Goal: Check status: Check status

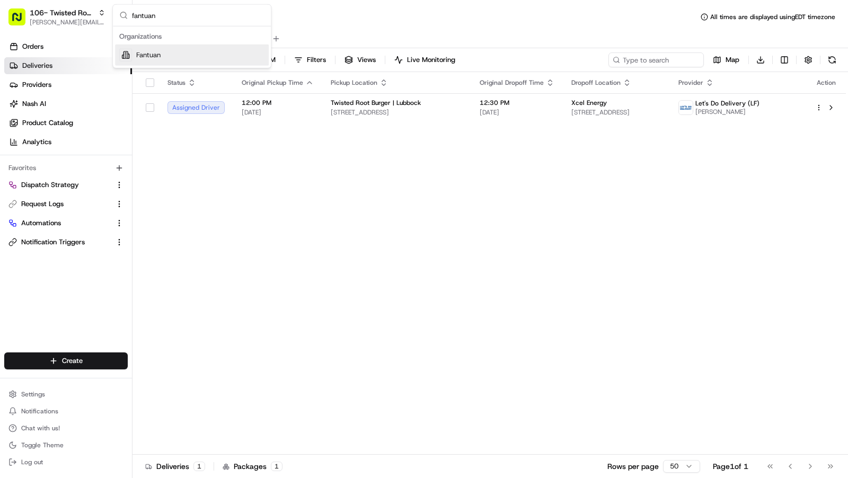
type input "fantuan"
click at [217, 55] on div "Fantuan" at bounding box center [192, 55] width 154 height 21
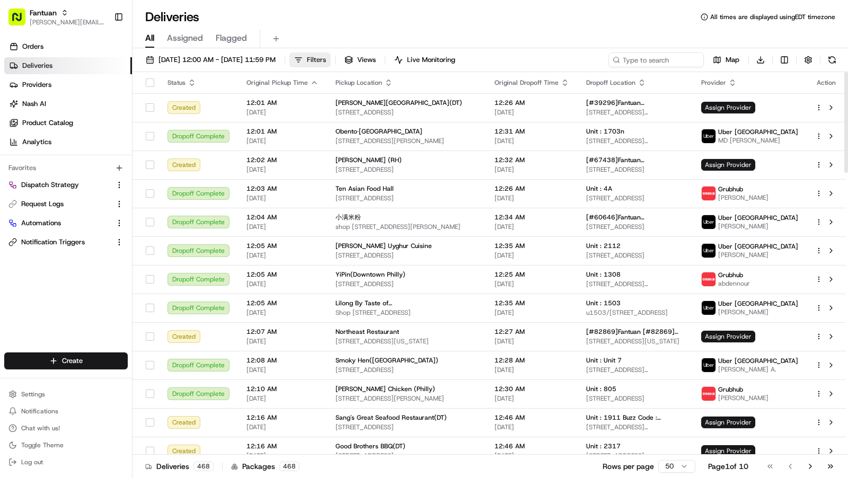
click at [331, 65] on button "Filters" at bounding box center [310, 59] width 41 height 15
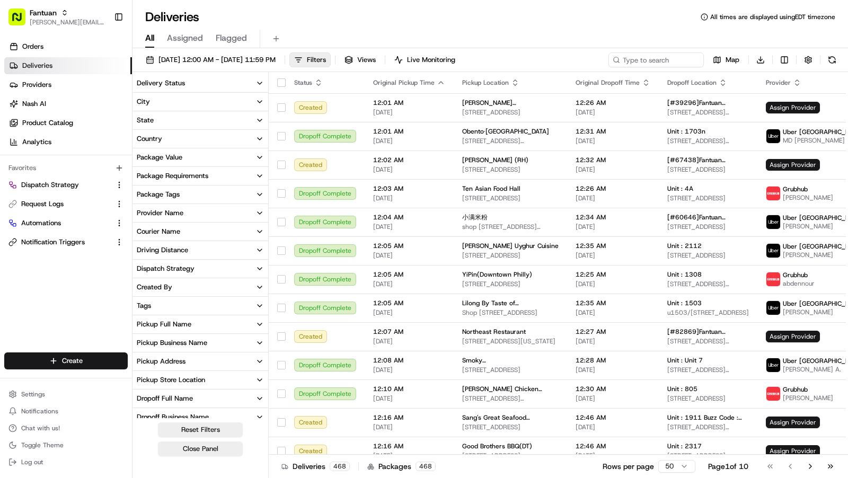
click at [170, 101] on button "City" at bounding box center [201, 102] width 136 height 18
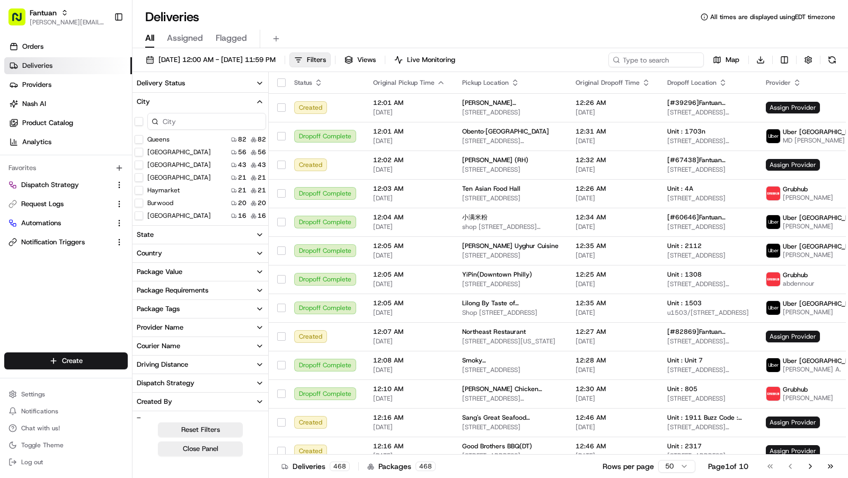
click at [181, 122] on input at bounding box center [206, 121] width 119 height 17
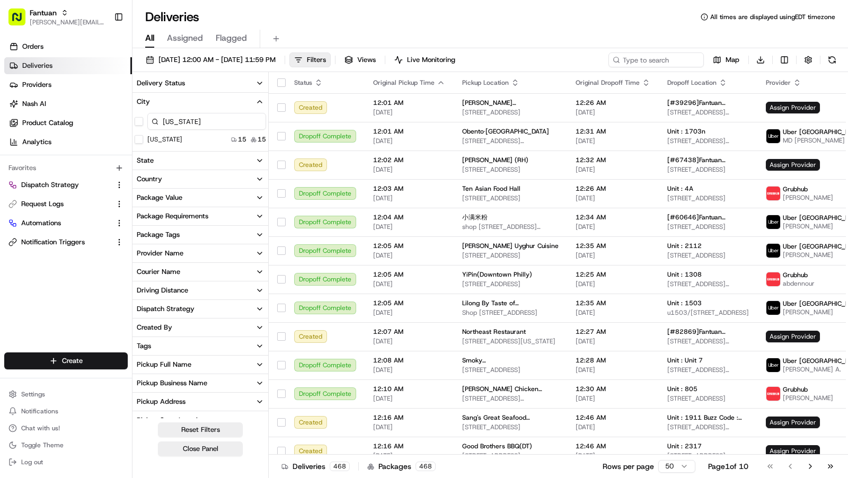
type input "new york"
click at [138, 137] on York "New York" at bounding box center [139, 139] width 8 height 8
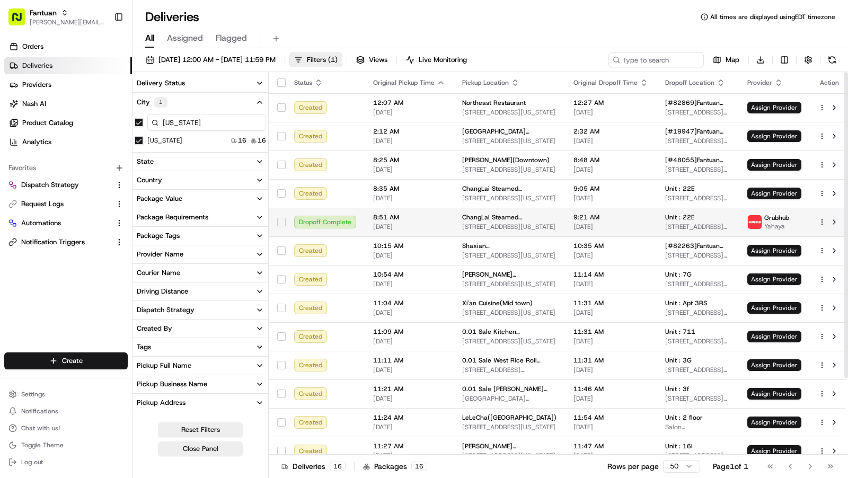
click at [634, 223] on span "[DATE]" at bounding box center [611, 227] width 75 height 8
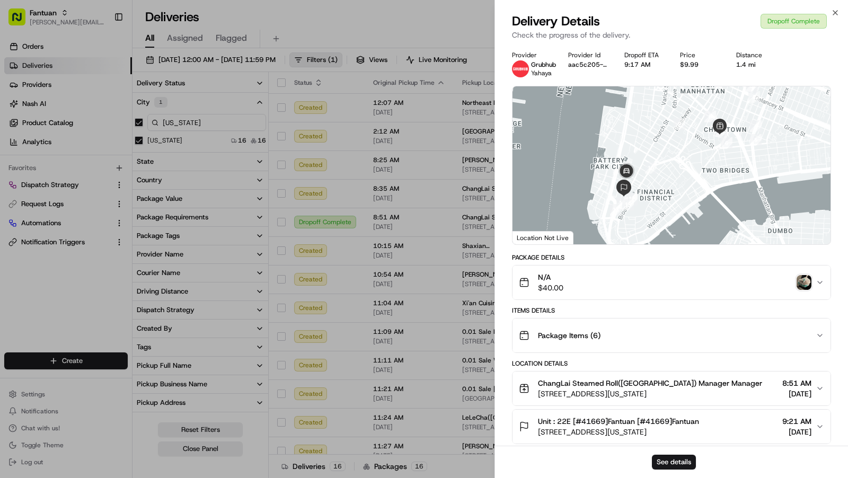
click at [676, 454] on div "See details" at bounding box center [671, 462] width 353 height 32
click at [676, 464] on button "See details" at bounding box center [674, 462] width 44 height 15
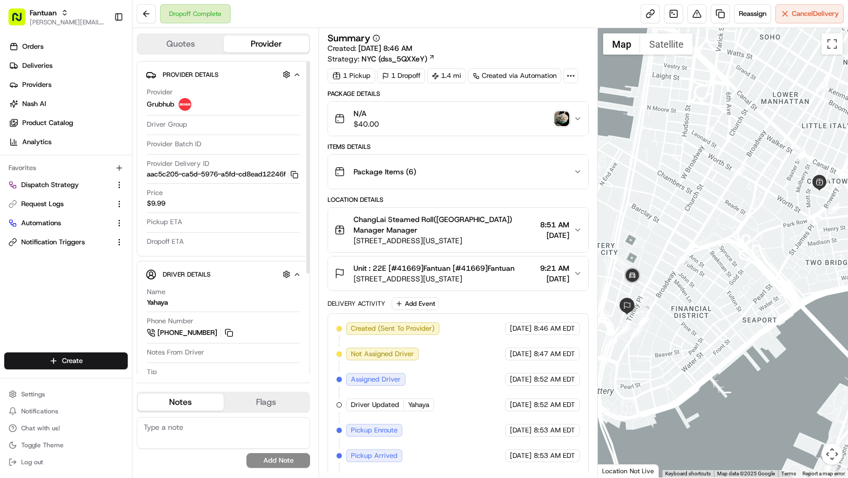
click at [171, 49] on button "Quotes" at bounding box center [181, 44] width 86 height 17
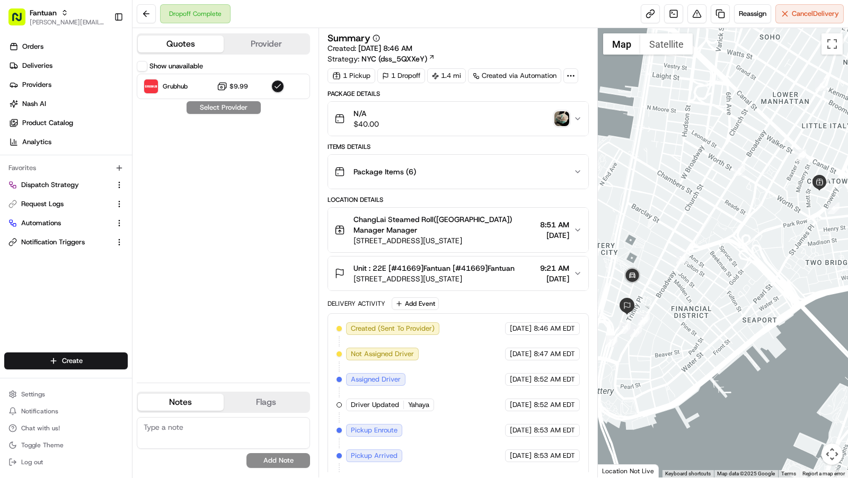
click at [141, 66] on button "Show unavailable" at bounding box center [142, 66] width 11 height 11
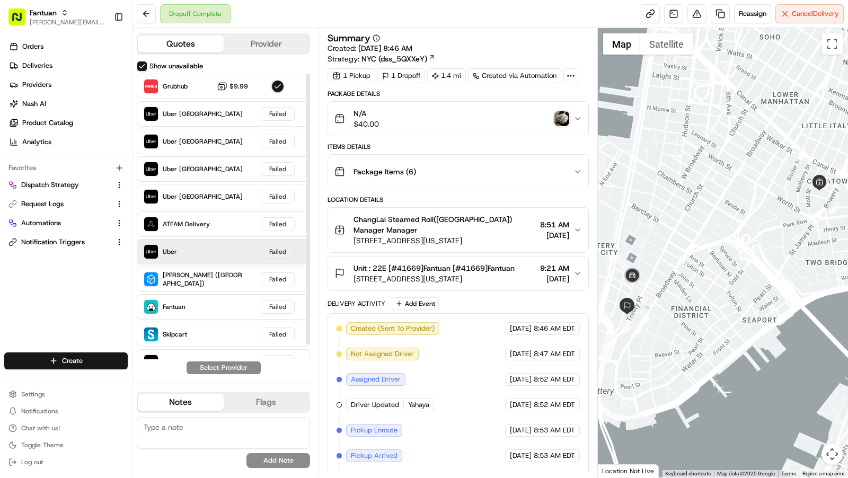
scroll to position [15, 0]
